Goal: Book appointment/travel/reservation

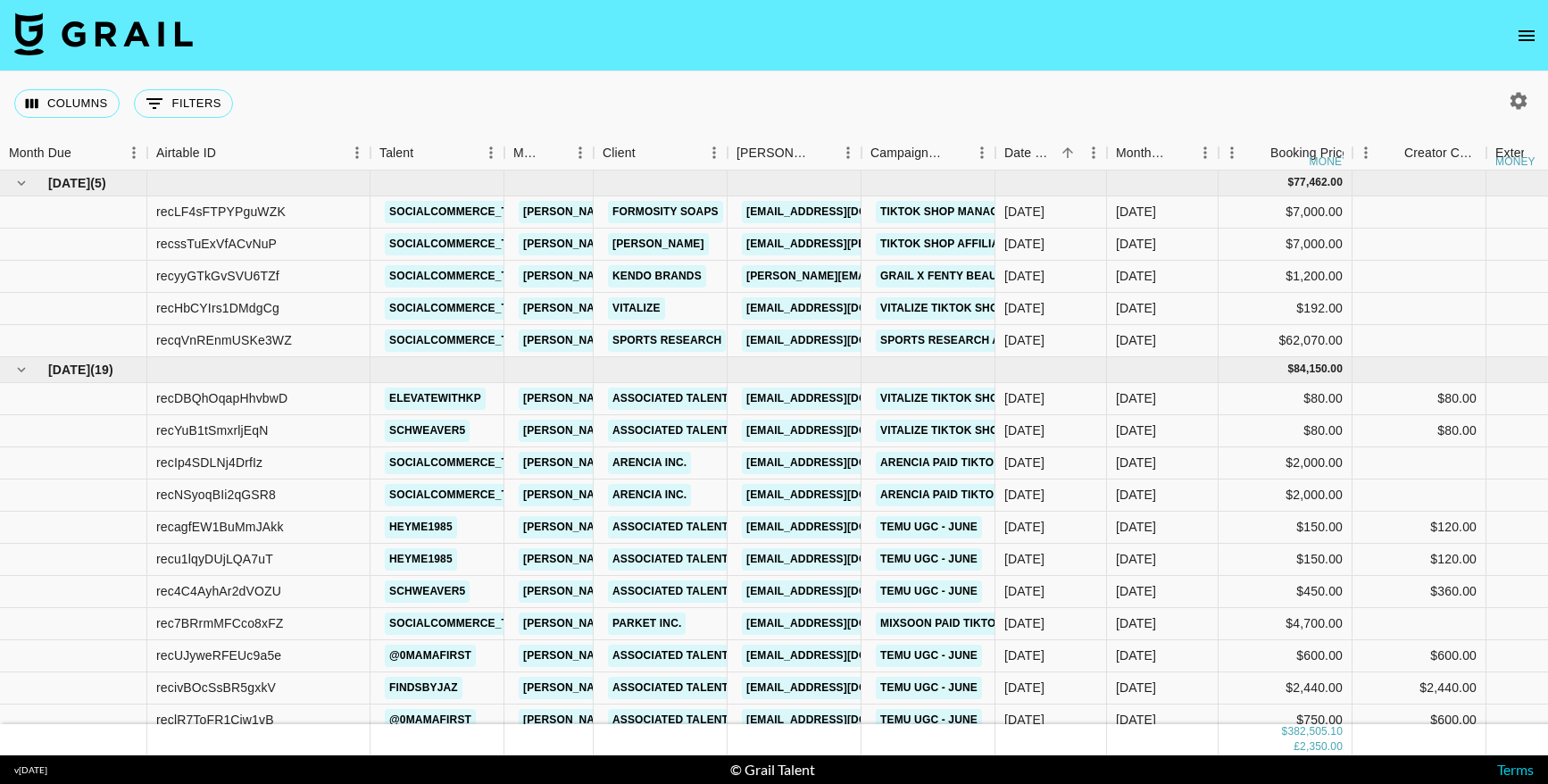
click at [1519, 37] on icon "open drawer" at bounding box center [1526, 36] width 21 height 21
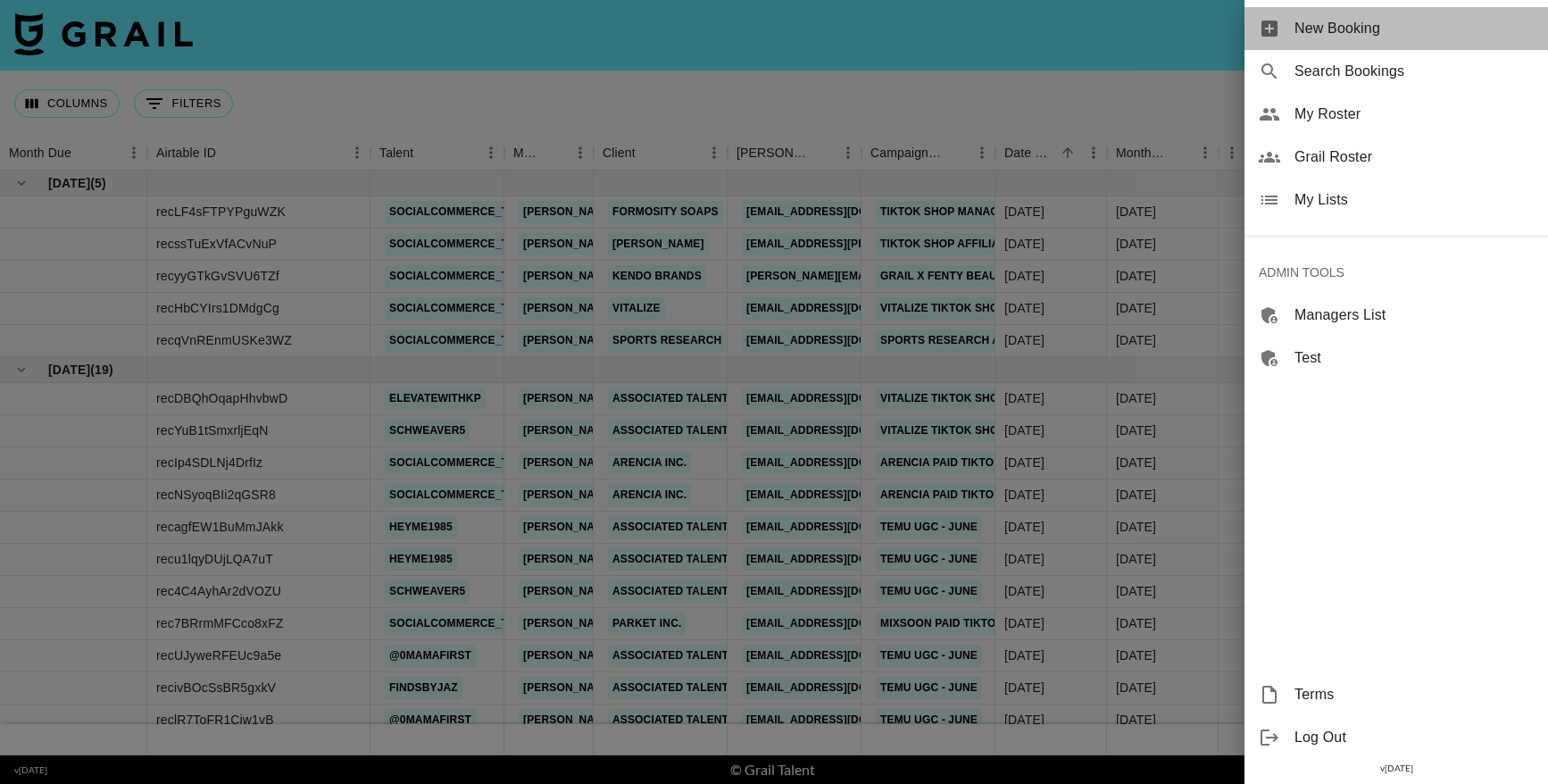
click at [1340, 30] on span "New Booking" at bounding box center [1414, 29] width 239 height 21
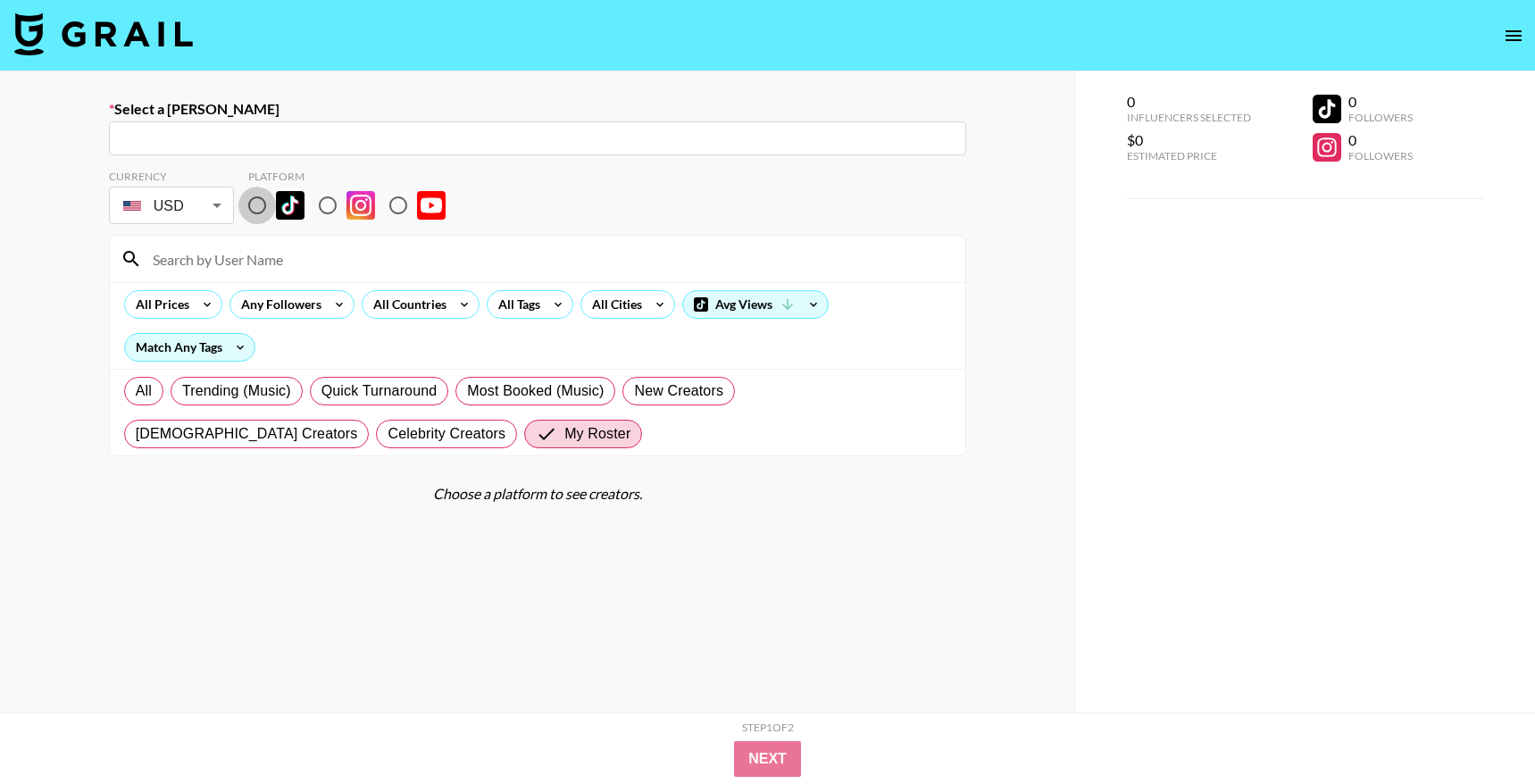
click at [251, 199] on input "radio" at bounding box center [256, 204] width 37 height 37
radio input "true"
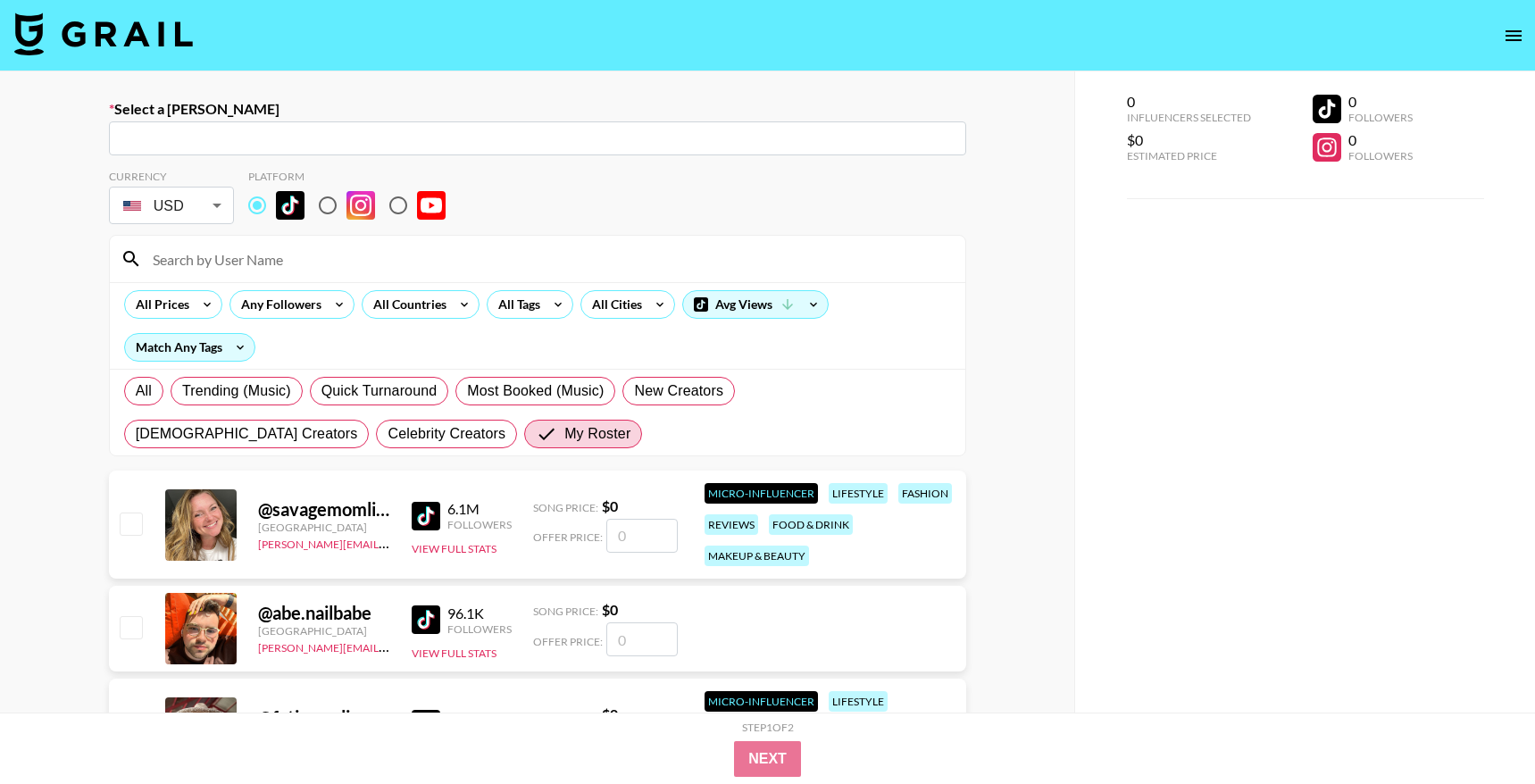
click at [262, 275] on div at bounding box center [537, 259] width 855 height 46
click at [275, 262] on input at bounding box center [548, 259] width 812 height 29
paste input "brittneymfredericks"
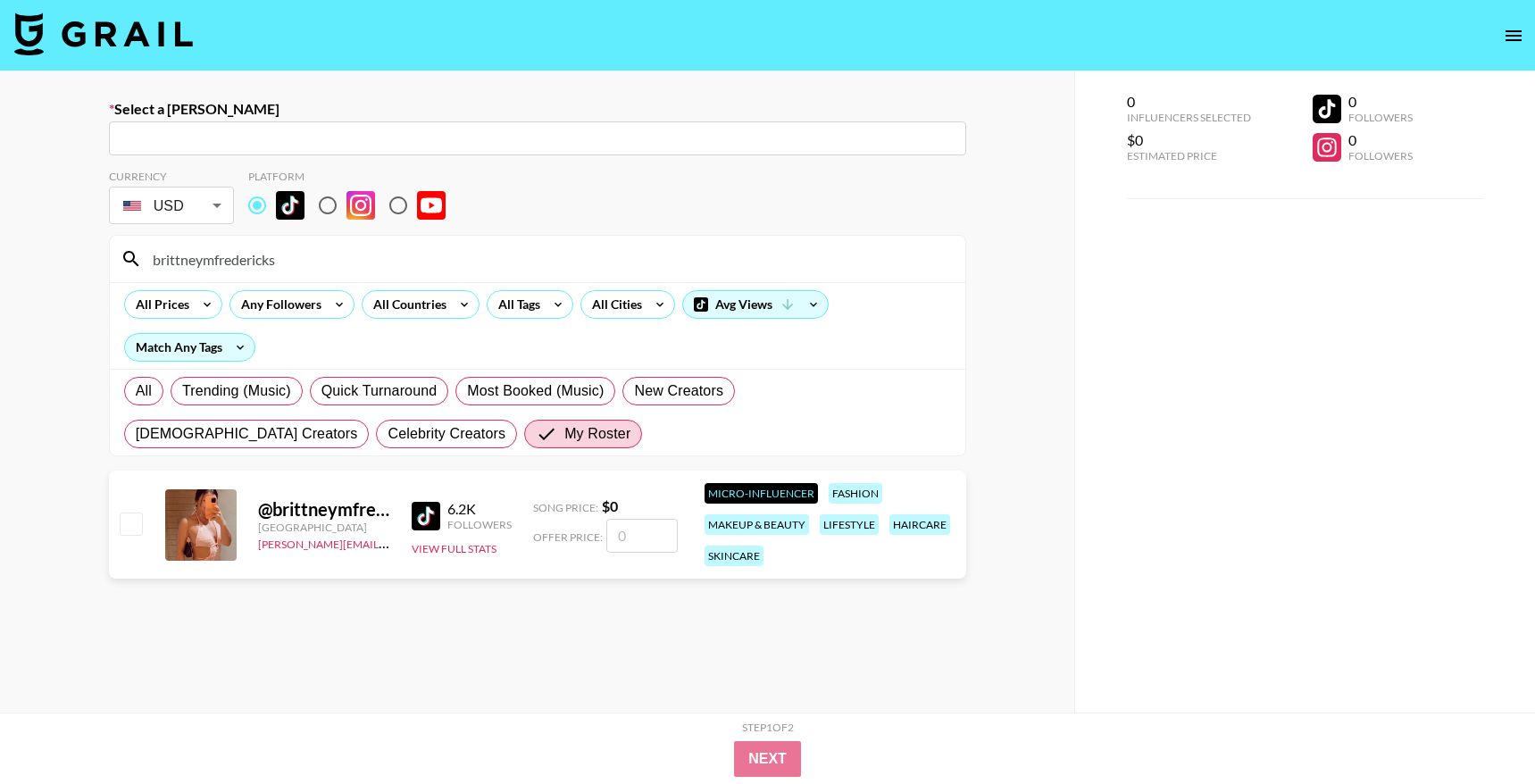
type input "brittneymfredericks"
